Goal: Task Accomplishment & Management: Use online tool/utility

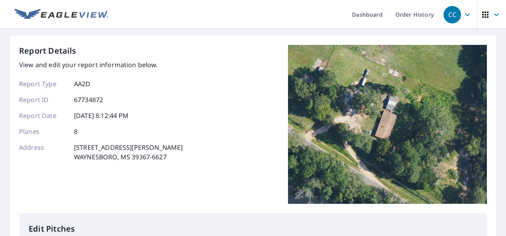
scroll to position [8, 0]
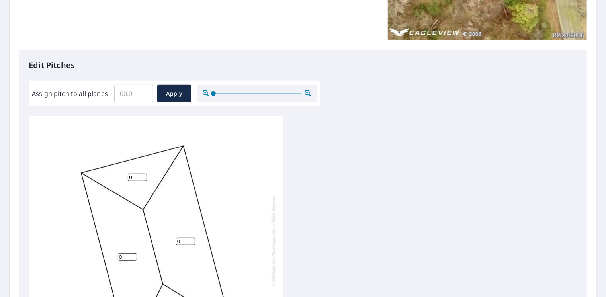
scroll to position [201, 0]
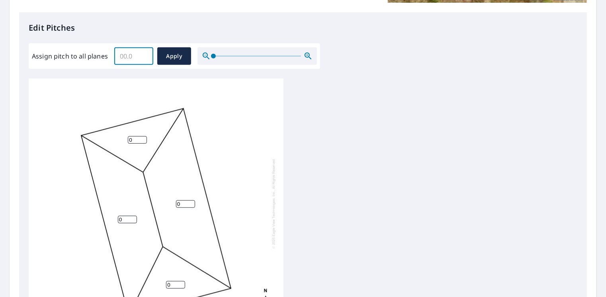
click at [131, 48] on input "Assign pitch to all planes" at bounding box center [133, 56] width 39 height 22
type input "4"
click at [167, 62] on button "Apply" at bounding box center [174, 56] width 34 height 18
type input "4"
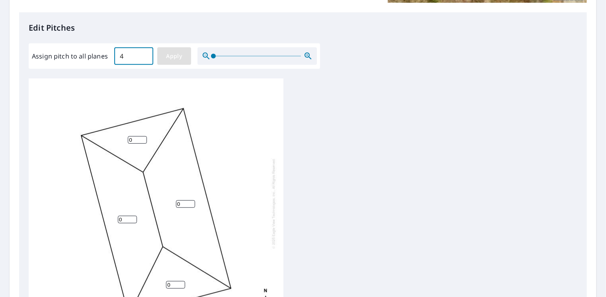
type input "4"
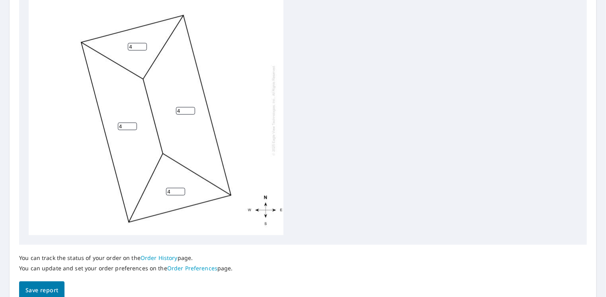
scroll to position [333, 0]
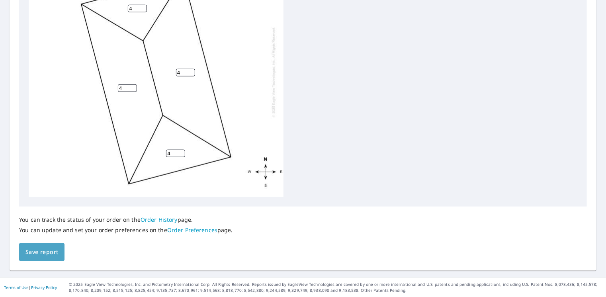
click at [45, 249] on span "Save report" at bounding box center [41, 252] width 33 height 10
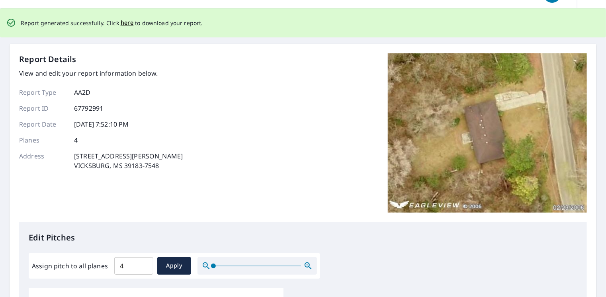
scroll to position [0, 0]
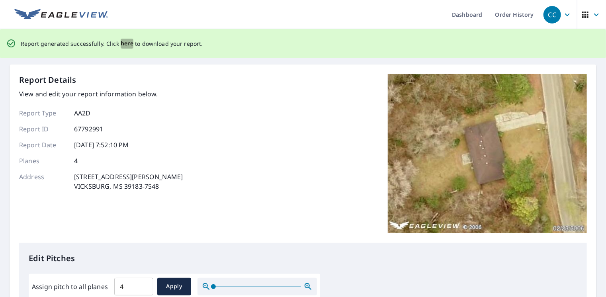
click at [123, 44] on span "here" at bounding box center [127, 44] width 13 height 10
